Goal: Transaction & Acquisition: Purchase product/service

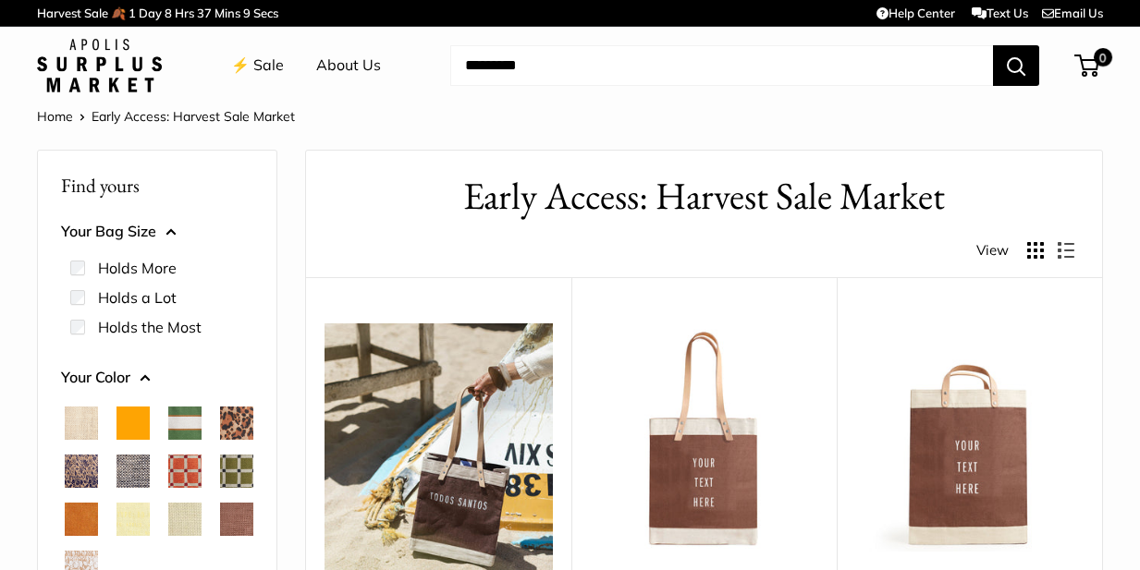
click at [263, 62] on link "⚡️ Sale" at bounding box center [257, 66] width 53 height 28
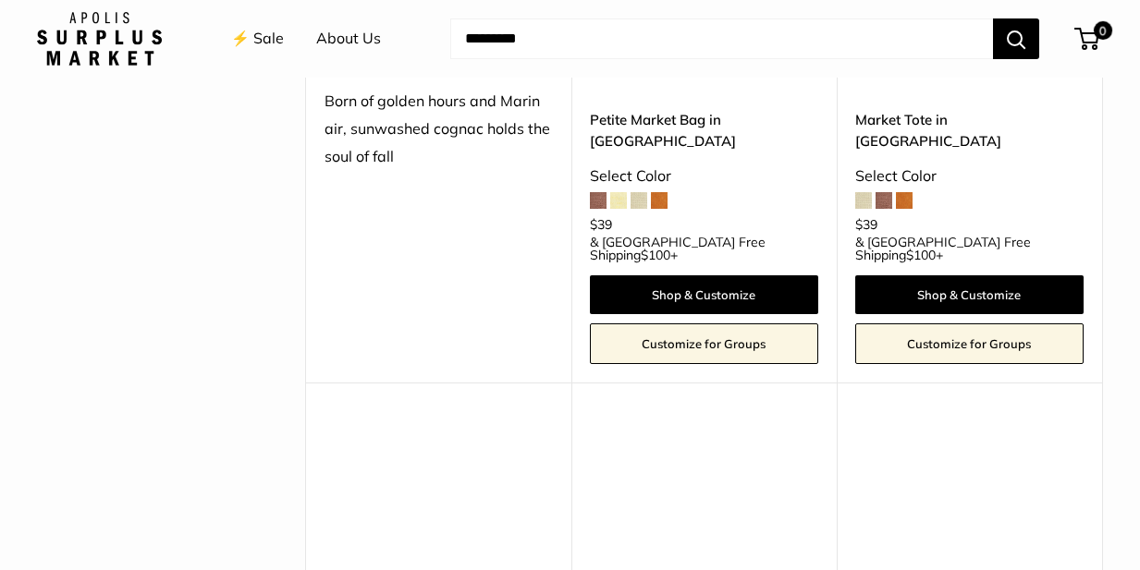
scroll to position [2736, 0]
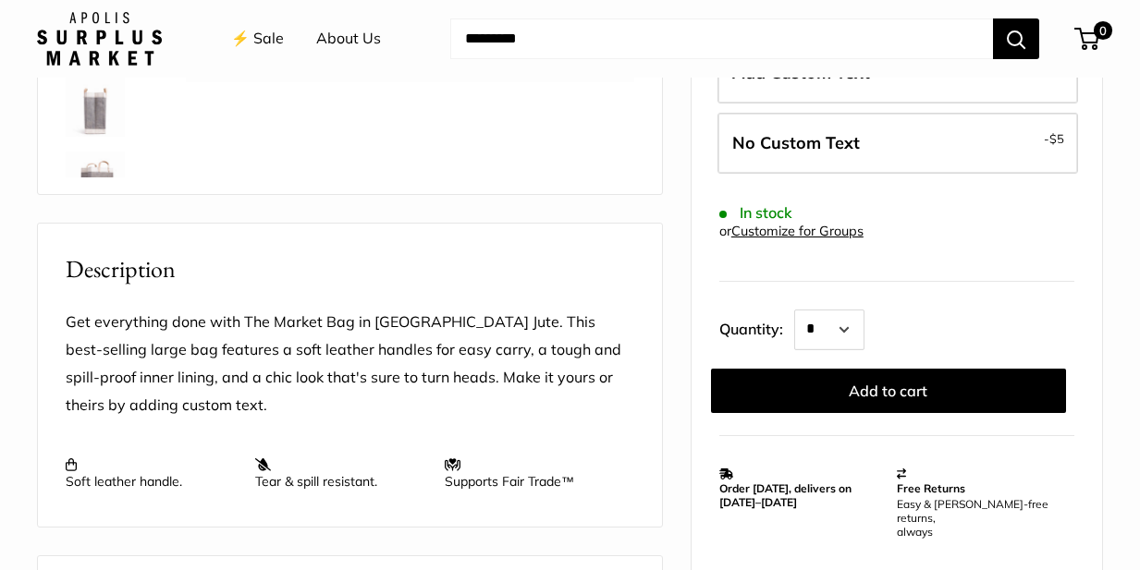
scroll to position [555, 0]
